Goal: Information Seeking & Learning: Check status

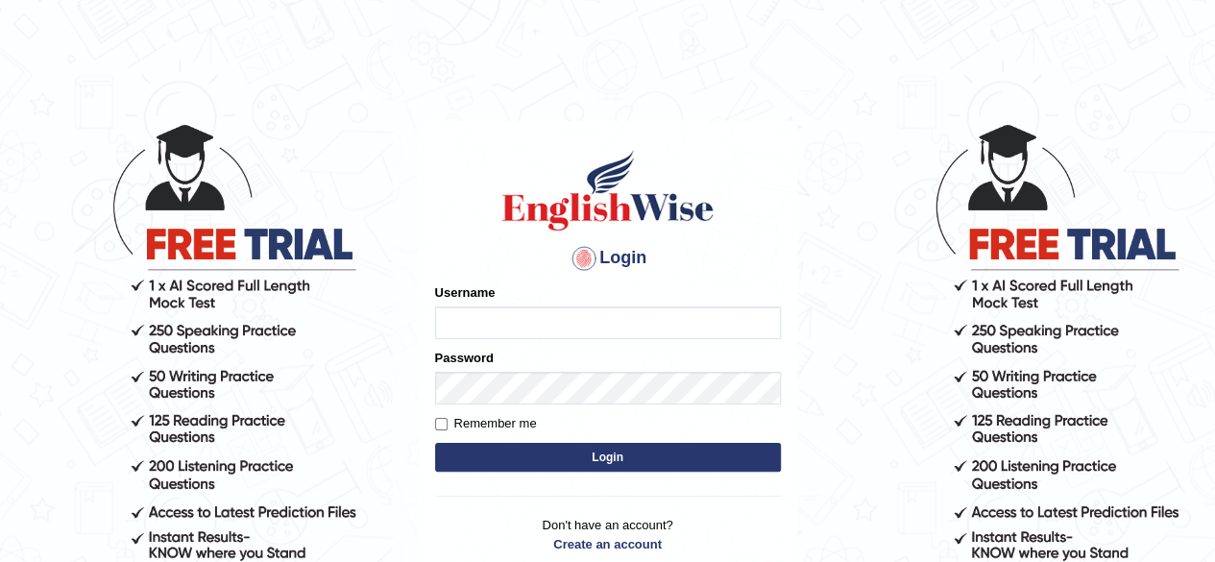
type input "tsheringg"
click at [668, 468] on button "Login" at bounding box center [608, 457] width 346 height 29
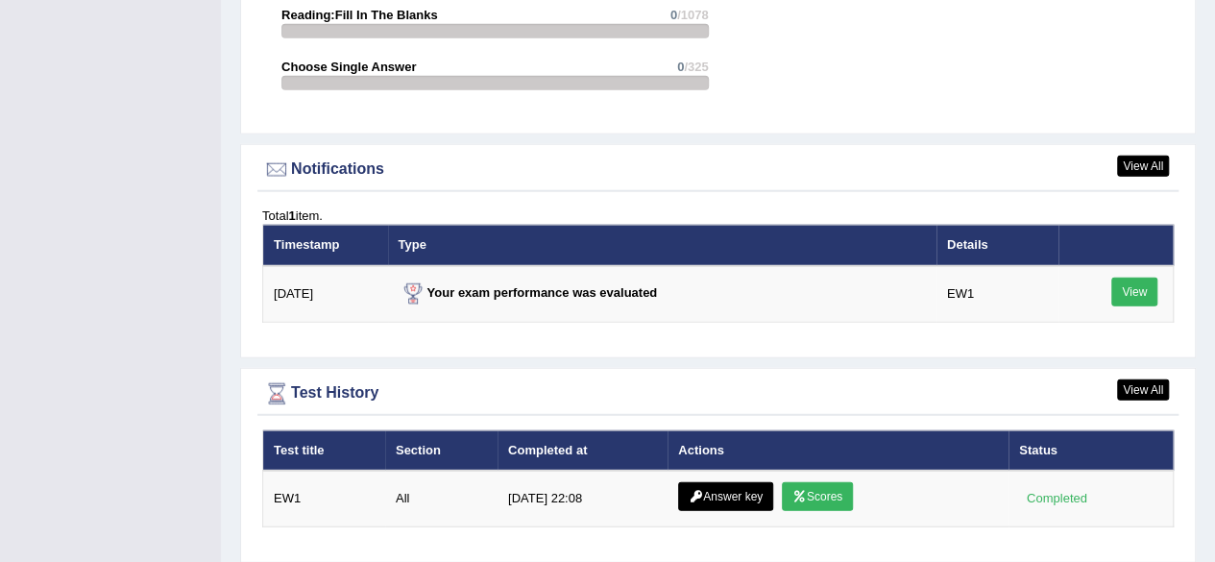
scroll to position [2368, 0]
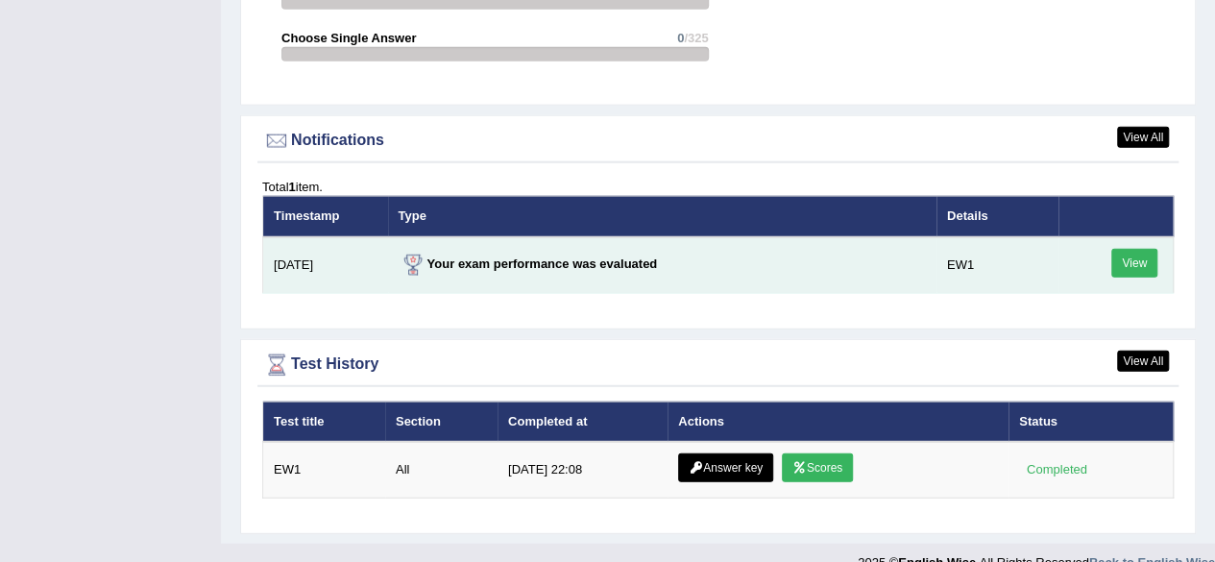
click at [1131, 249] on link "View" at bounding box center [1134, 263] width 46 height 29
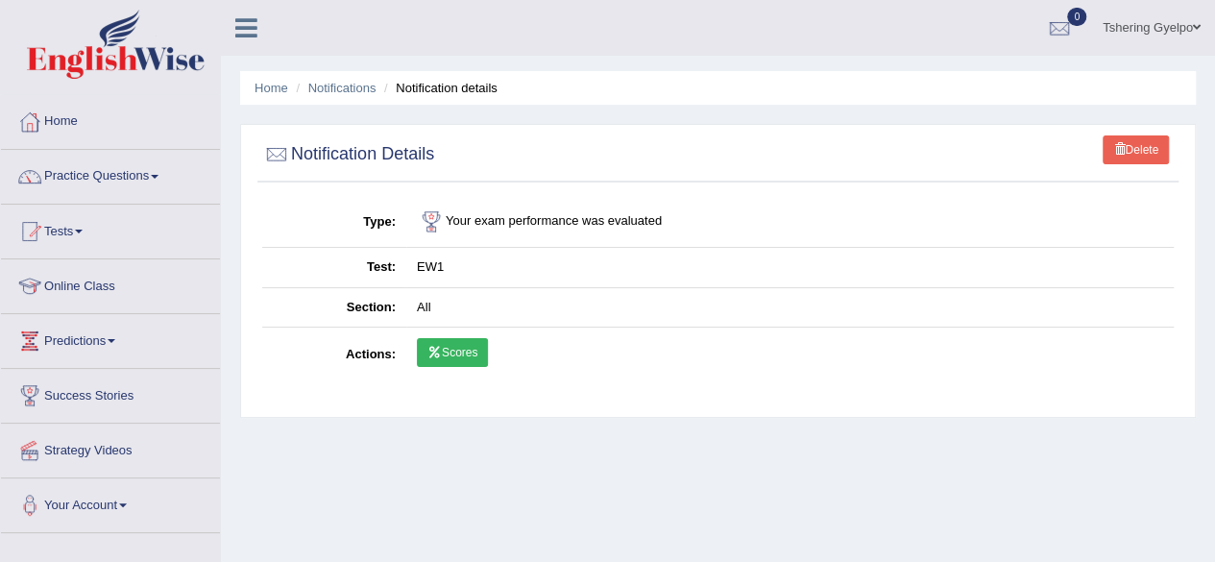
click at [456, 348] on link "Scores" at bounding box center [452, 352] width 71 height 29
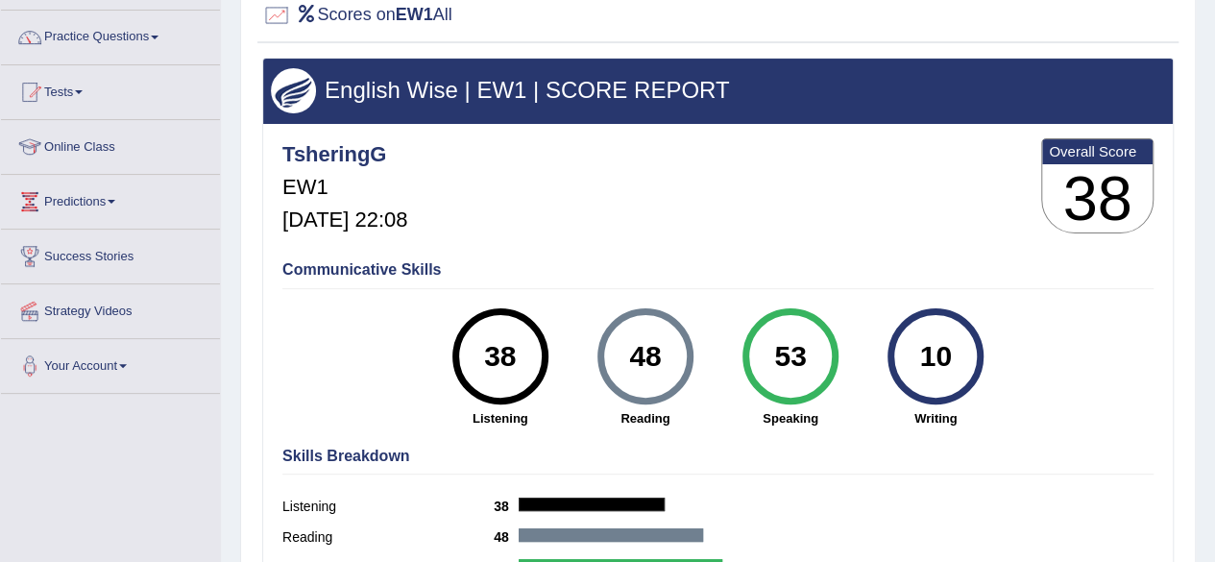
scroll to position [140, 0]
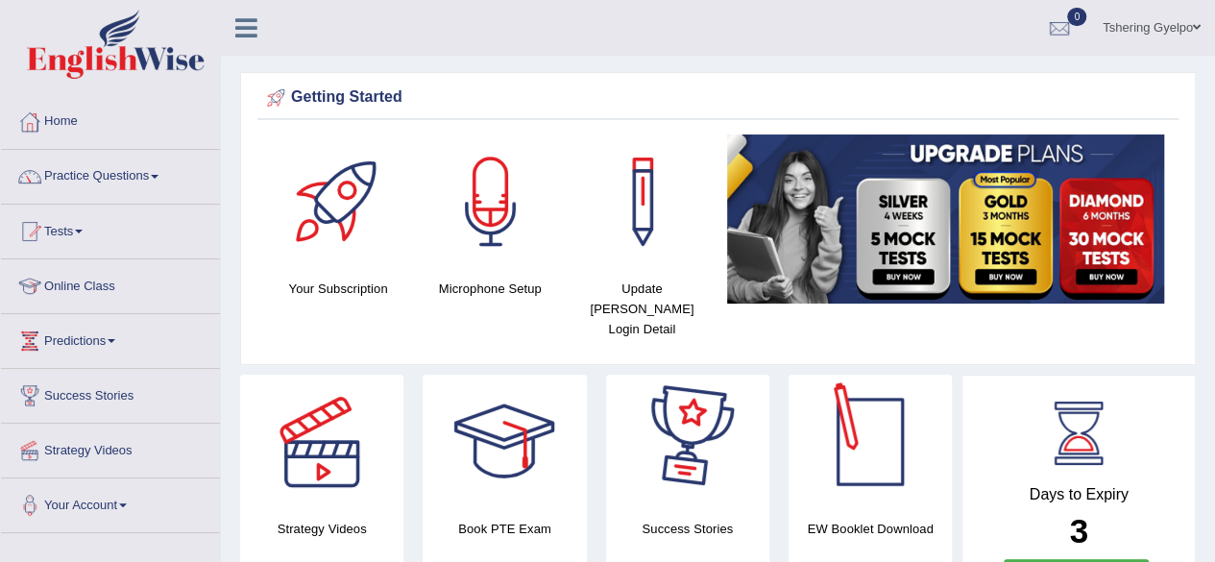
scroll to position [2212, 0]
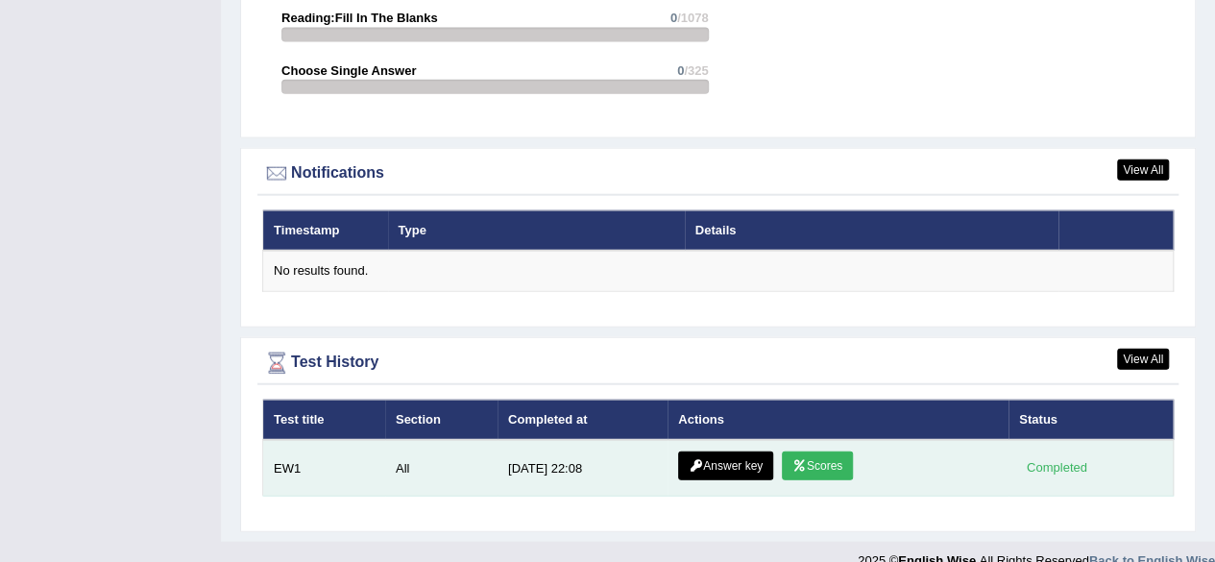
click at [718, 451] on link "Answer key" at bounding box center [725, 465] width 95 height 29
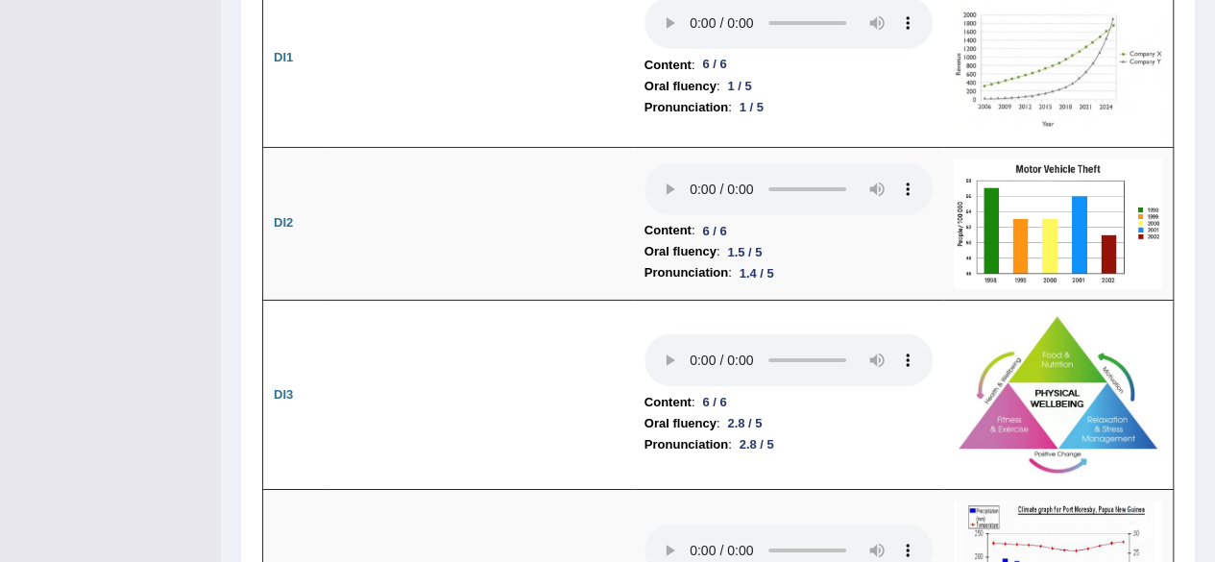
scroll to position [3142, 0]
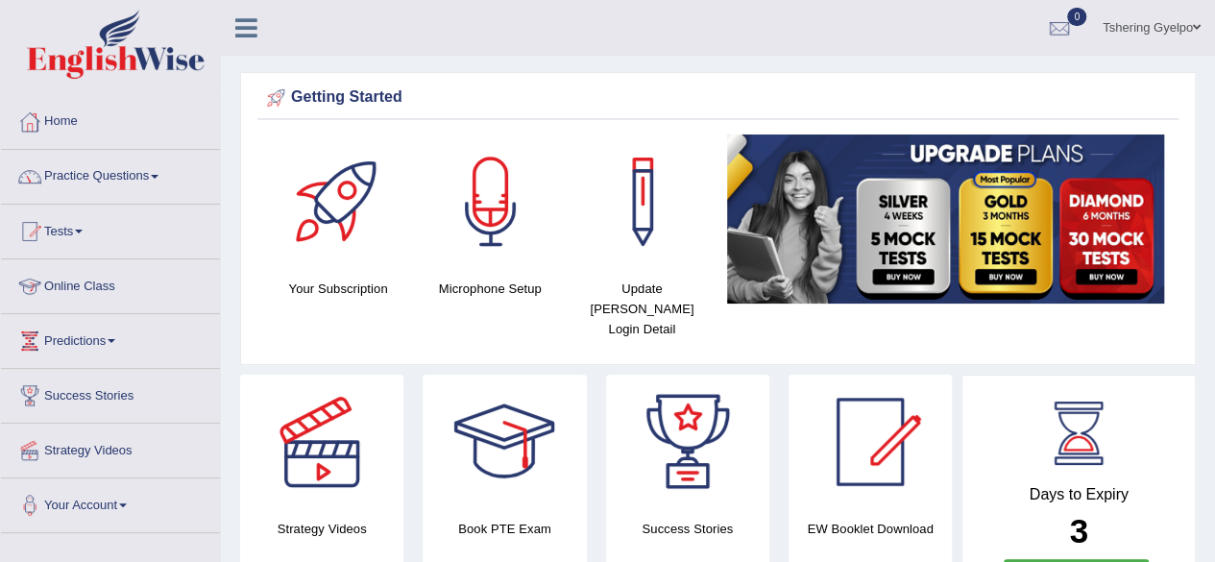
click at [102, 289] on link "Online Class" at bounding box center [110, 283] width 219 height 48
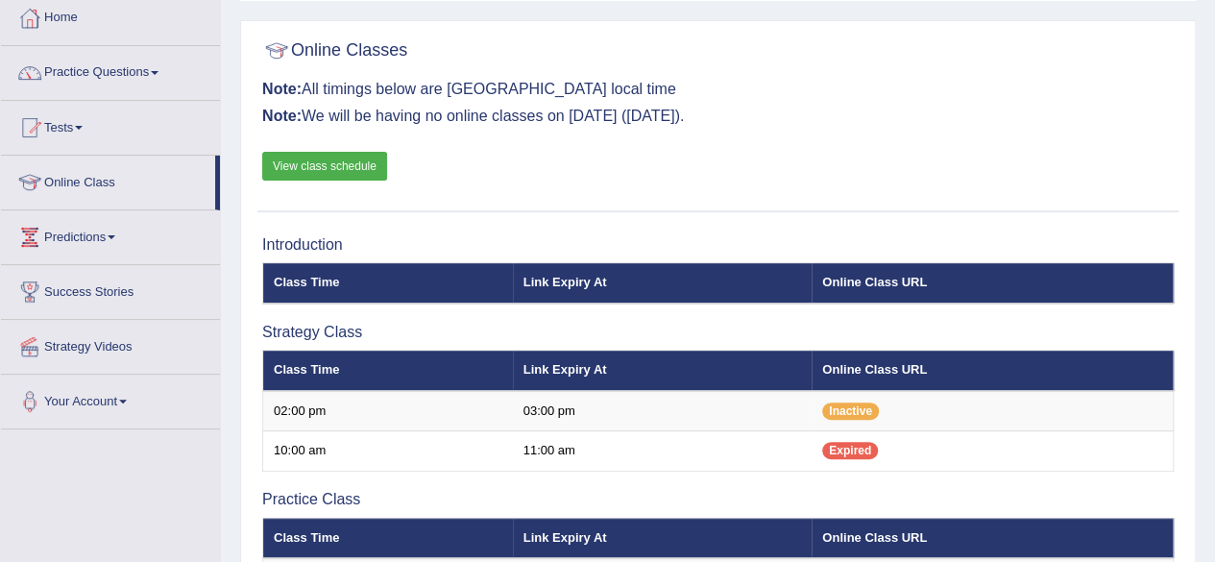
scroll to position [103, 0]
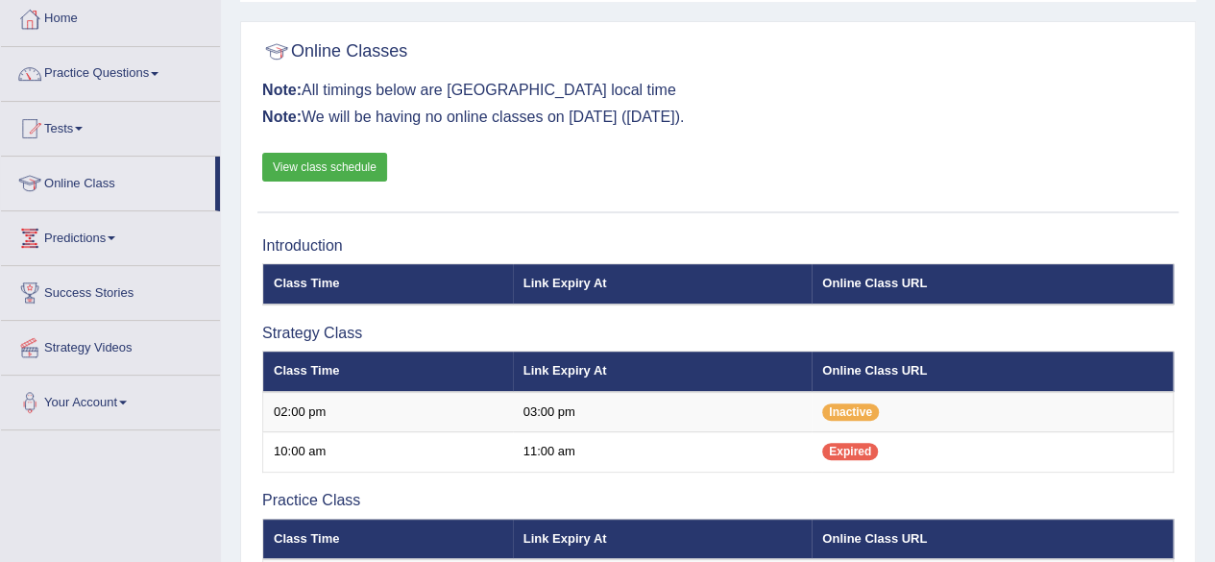
click at [348, 170] on link "View class schedule" at bounding box center [324, 167] width 125 height 29
